Goal: Transaction & Acquisition: Purchase product/service

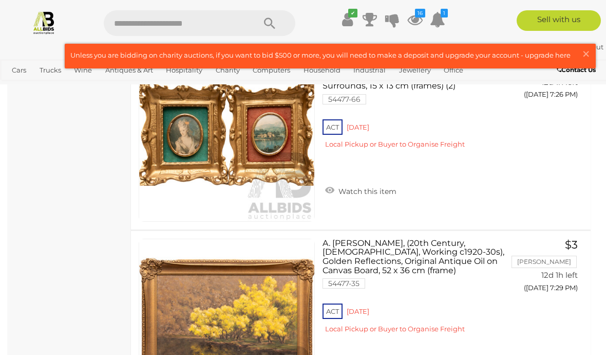
scroll to position [5335, 0]
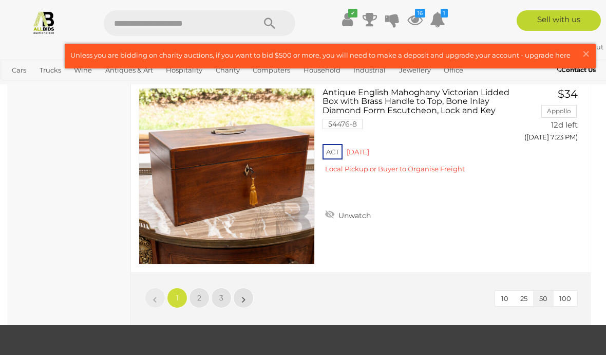
scroll to position [9544, 0]
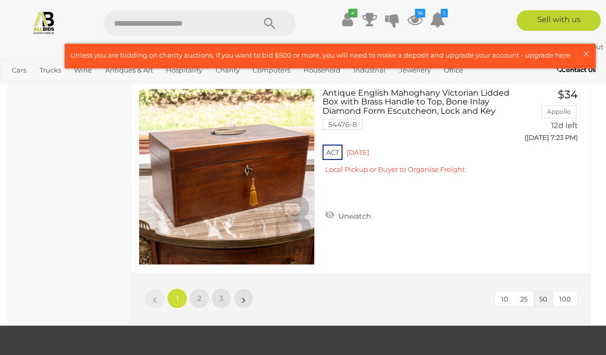
click at [247, 303] on link "»" at bounding box center [243, 298] width 21 height 21
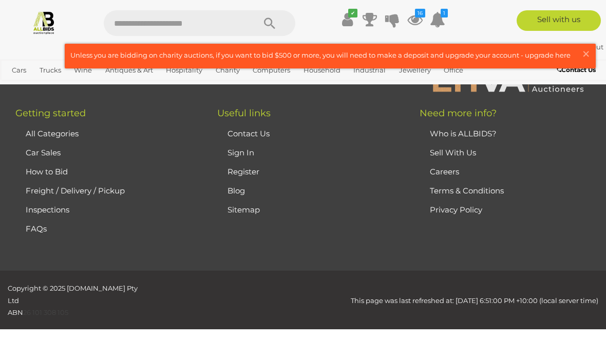
scroll to position [0, 0]
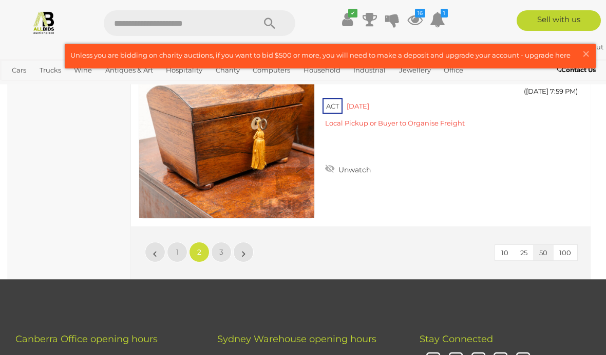
scroll to position [9589, 0]
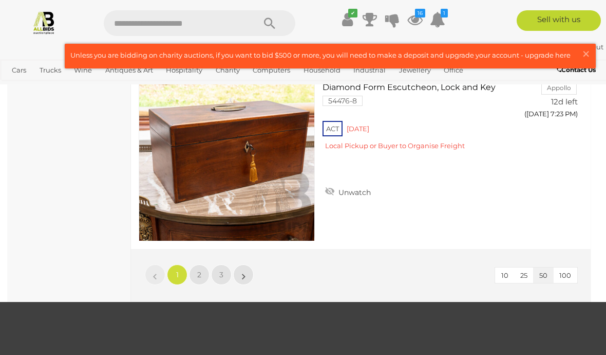
scroll to position [9569, 0]
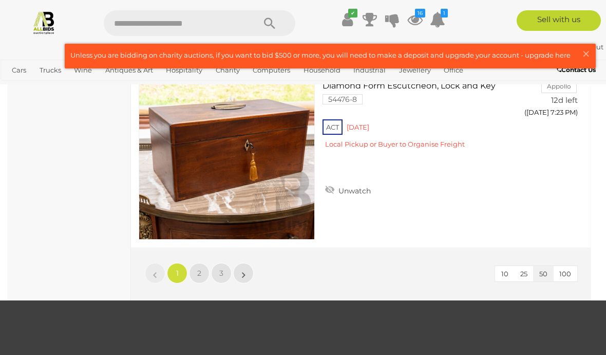
click at [240, 269] on link "»" at bounding box center [243, 273] width 21 height 21
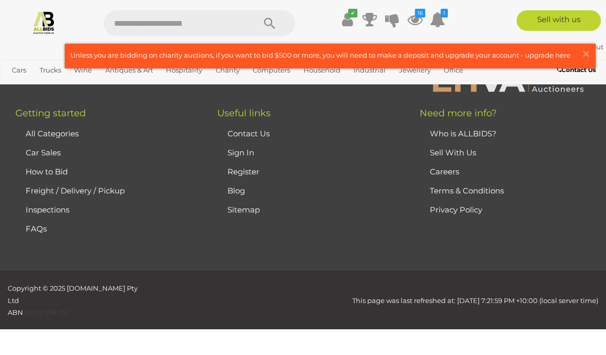
scroll to position [0, 0]
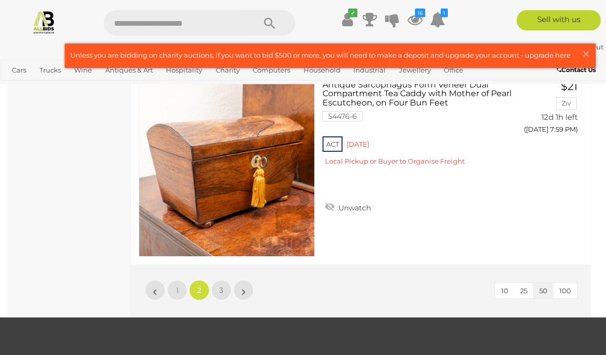
scroll to position [9552, 0]
click at [241, 280] on link "»" at bounding box center [243, 290] width 21 height 21
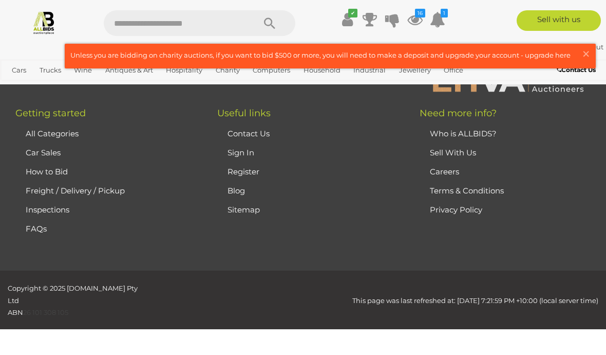
scroll to position [0, 0]
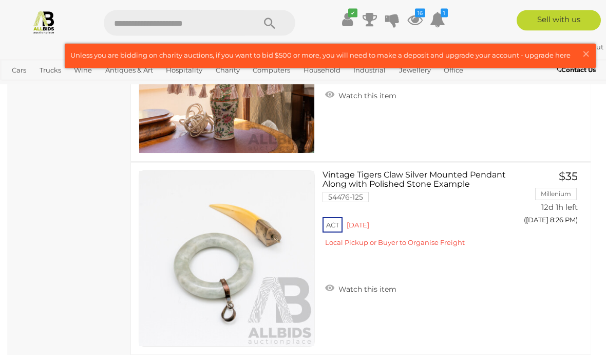
scroll to position [4436, 0]
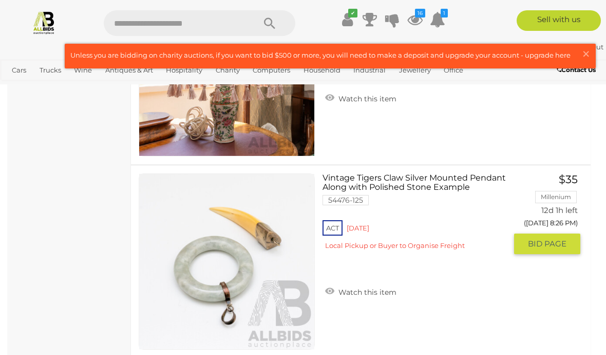
click at [246, 311] on img at bounding box center [226, 261] width 175 height 175
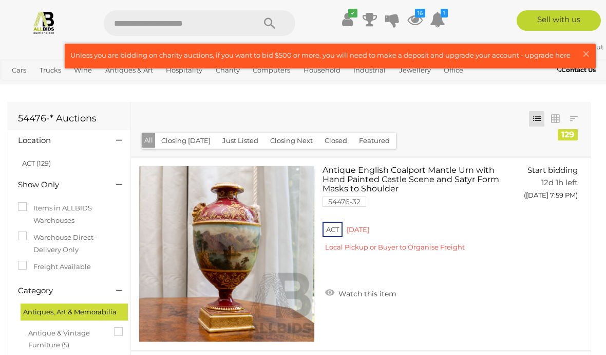
scroll to position [45, 0]
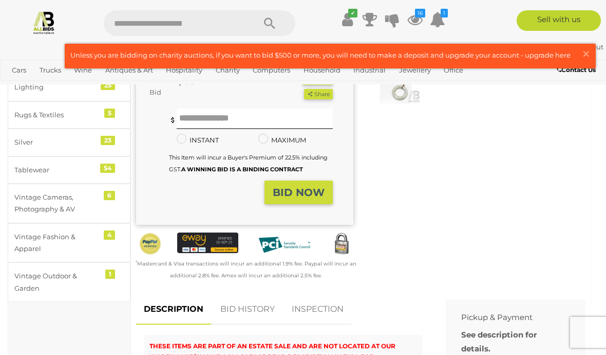
scroll to position [205, 0]
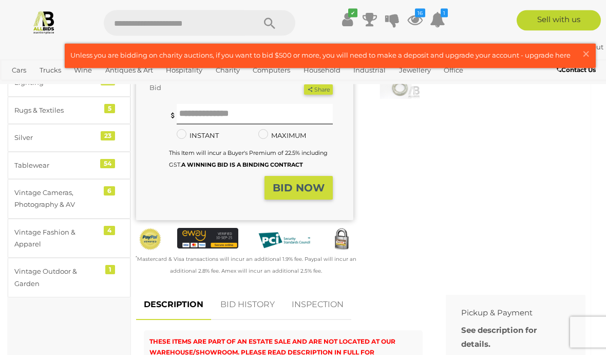
click at [251, 299] on link "BID HISTORY" at bounding box center [248, 305] width 70 height 30
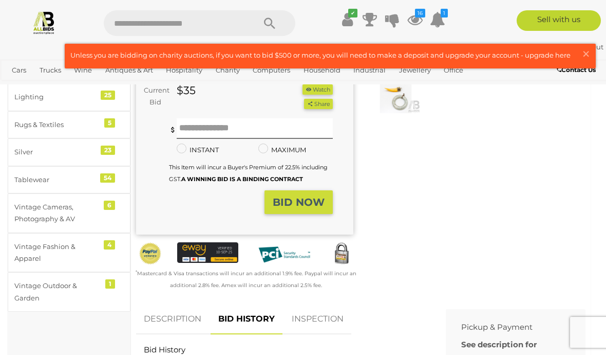
scroll to position [187, 0]
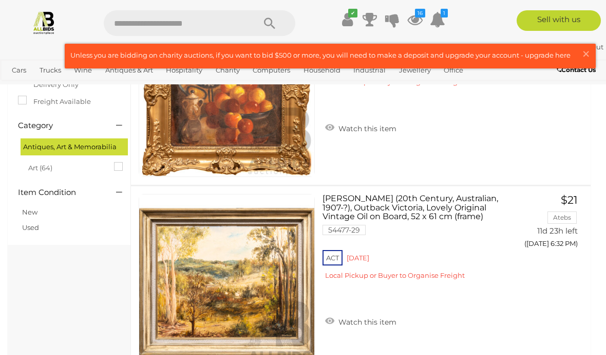
scroll to position [163, 0]
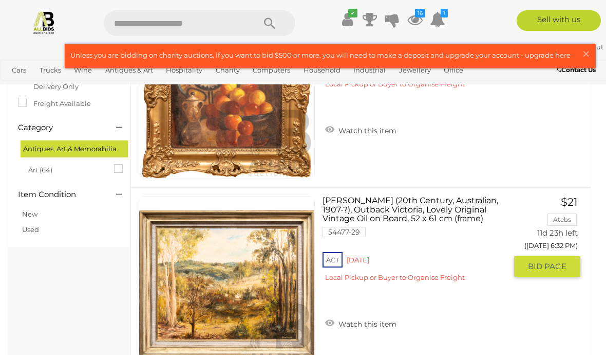
click at [267, 302] on img at bounding box center [226, 283] width 175 height 175
